Goal: Task Accomplishment & Management: Use online tool/utility

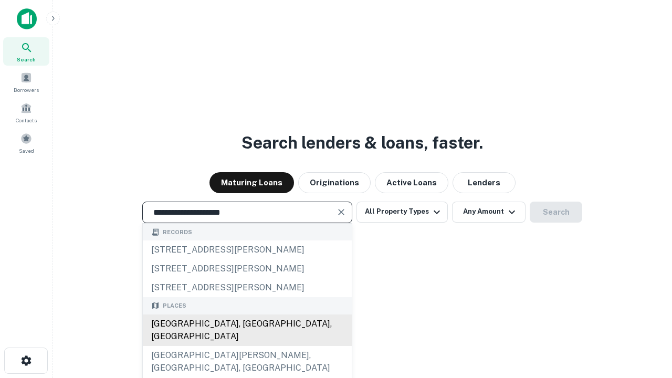
click at [247, 346] on div "[GEOGRAPHIC_DATA], [GEOGRAPHIC_DATA], [GEOGRAPHIC_DATA]" at bounding box center [247, 329] width 209 height 31
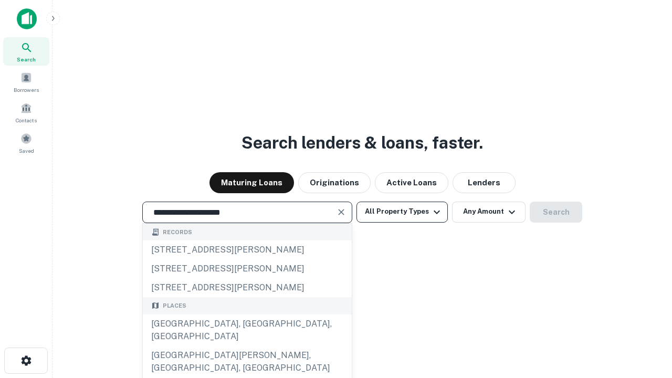
type input "**********"
click at [402, 212] on button "All Property Types" at bounding box center [401, 212] width 91 height 21
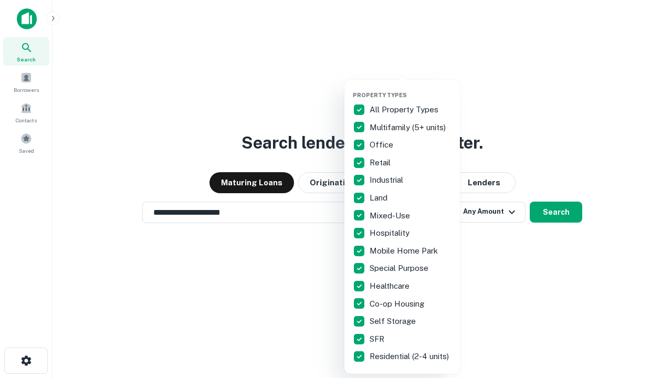
click at [411, 88] on button "button" at bounding box center [410, 88] width 115 height 1
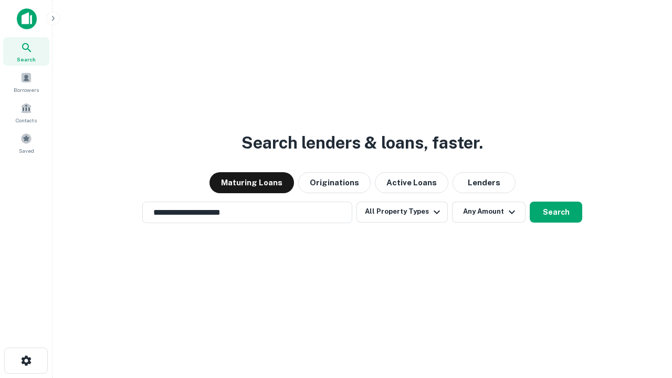
scroll to position [6, 127]
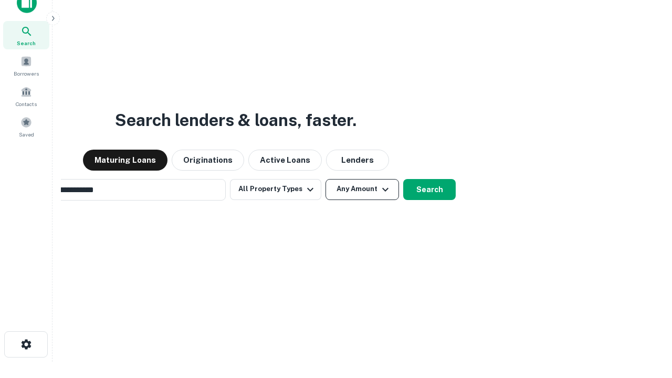
click at [325, 179] on button "Any Amount" at bounding box center [361, 189] width 73 height 21
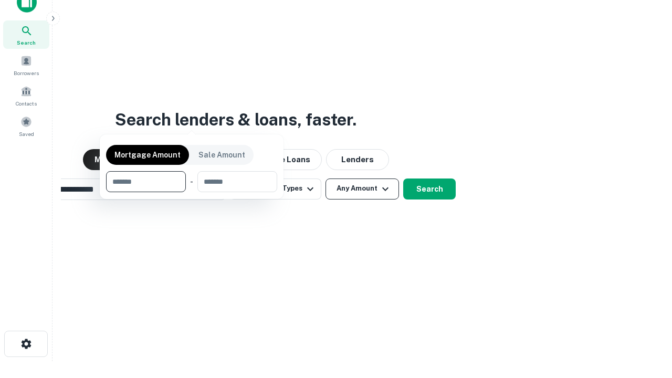
scroll to position [76, 297]
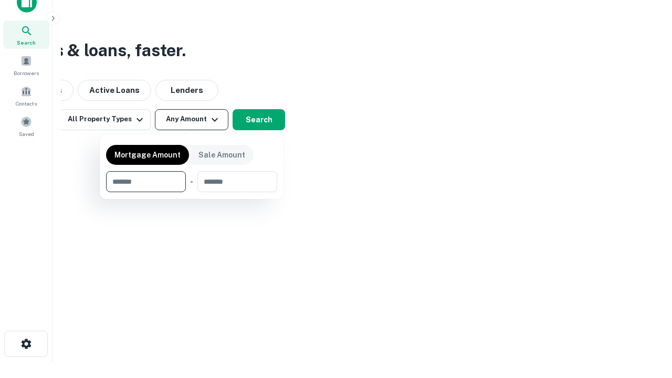
type input "*******"
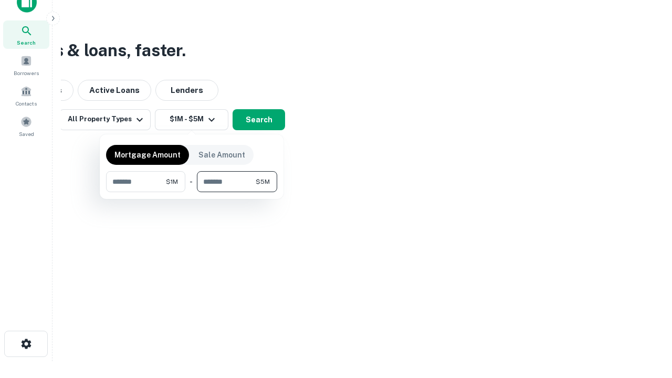
type input "*******"
click at [192, 192] on button "button" at bounding box center [191, 192] width 171 height 1
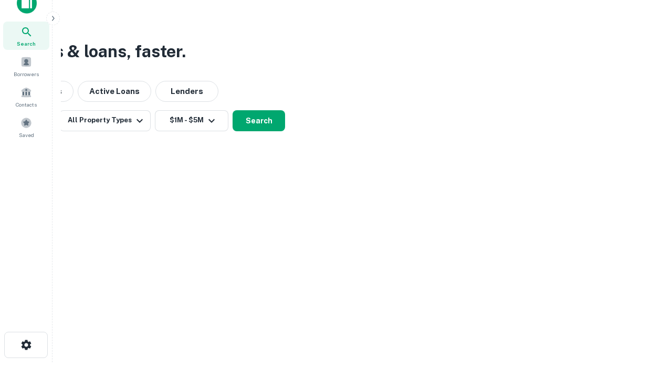
scroll to position [6, 194]
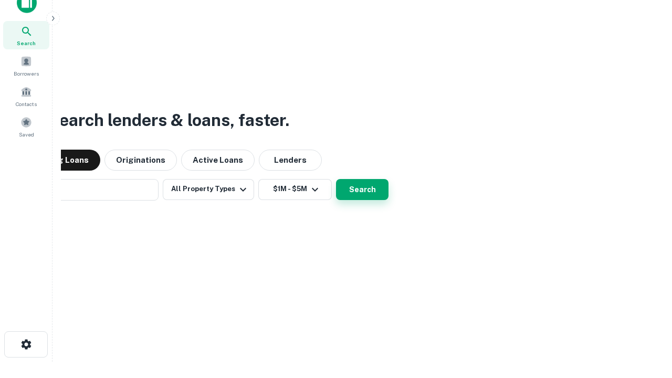
click at [336, 179] on button "Search" at bounding box center [362, 189] width 52 height 21
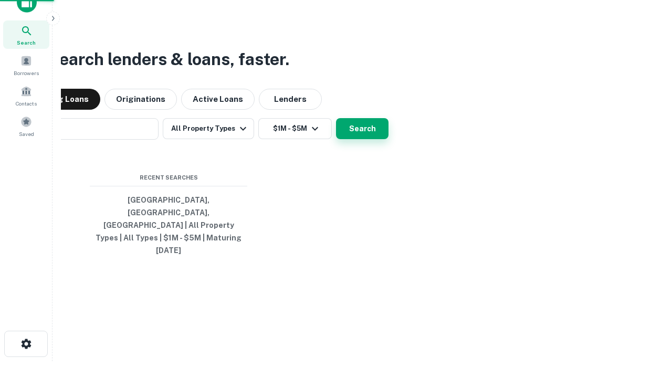
scroll to position [28, 297]
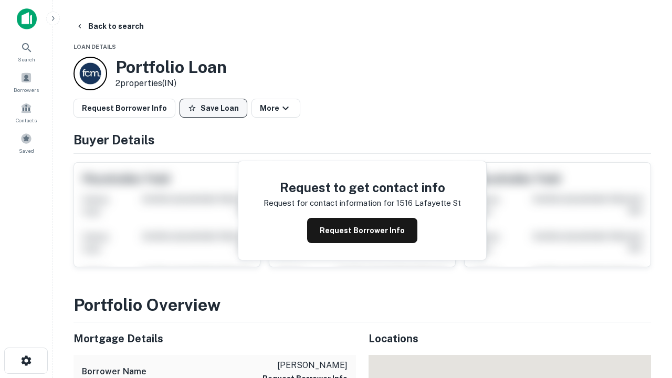
click at [213, 108] on button "Save Loan" at bounding box center [214, 108] width 68 height 19
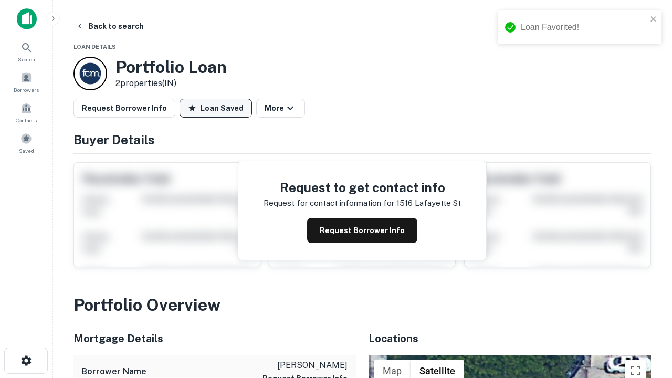
click at [216, 108] on button "Loan Saved" at bounding box center [216, 108] width 72 height 19
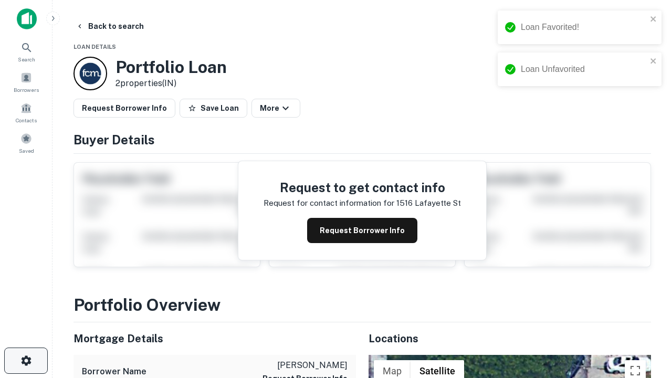
click at [26, 361] on icon "button" at bounding box center [26, 360] width 13 height 13
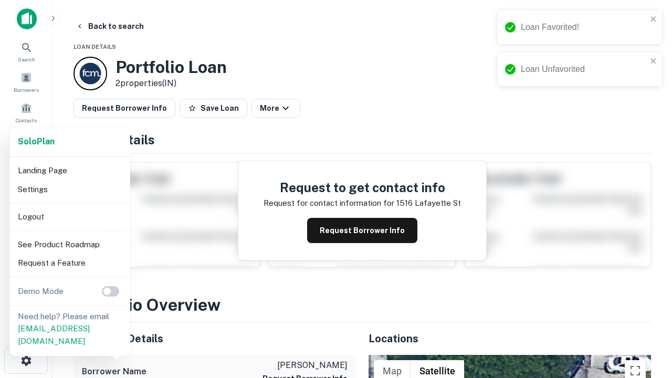
click at [69, 216] on li "Logout" at bounding box center [70, 216] width 112 height 19
